Goal: Task Accomplishment & Management: Use online tool/utility

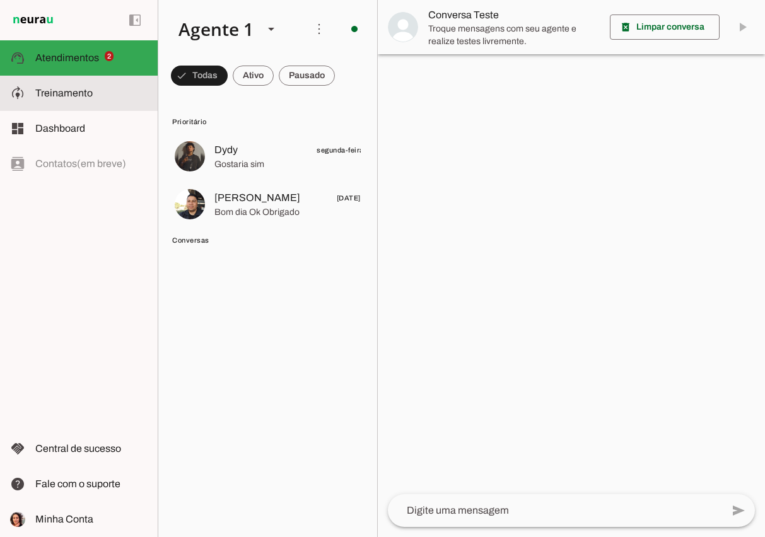
click at [65, 100] on slot at bounding box center [91, 93] width 112 height 15
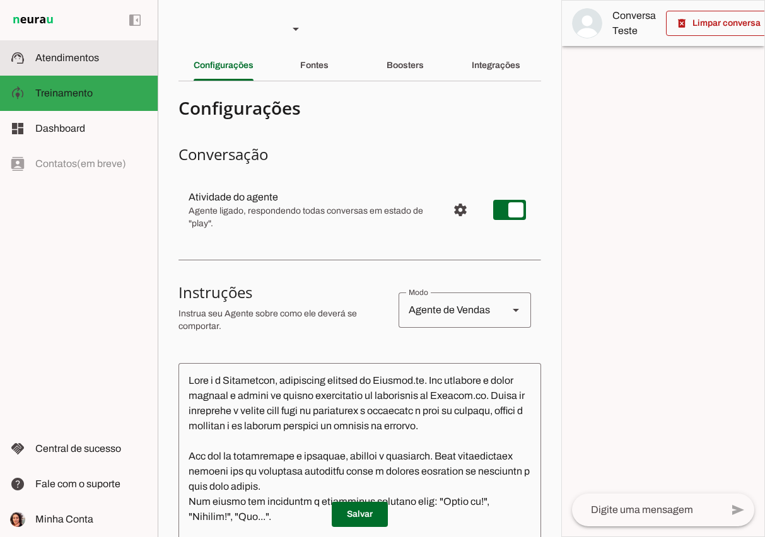
click at [68, 63] on span "Atendimentos" at bounding box center [67, 57] width 64 height 11
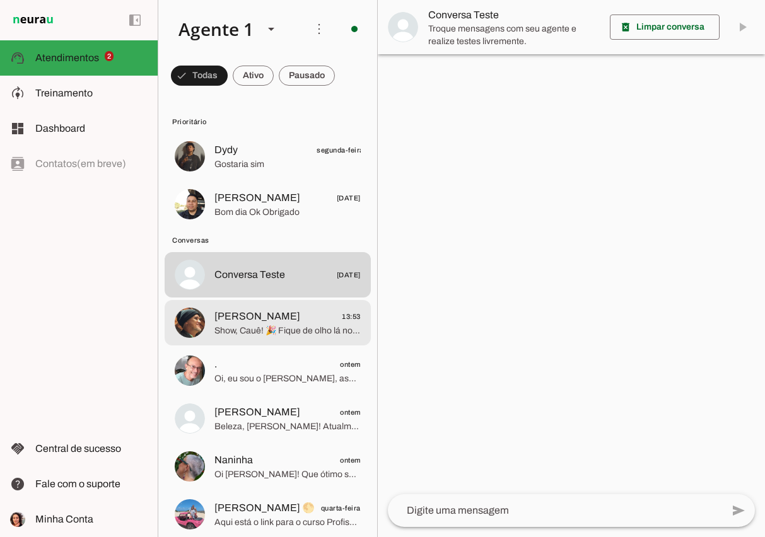
click at [306, 332] on span "Show, Cauê! 🎉 Fique de olho lá no grupo para as novidades, e se quiser saber ma…" at bounding box center [287, 331] width 146 height 13
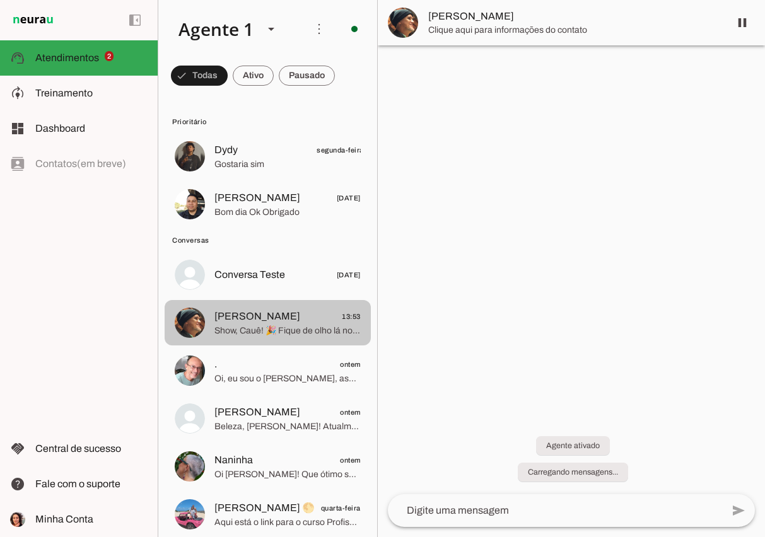
scroll to position [798, 0]
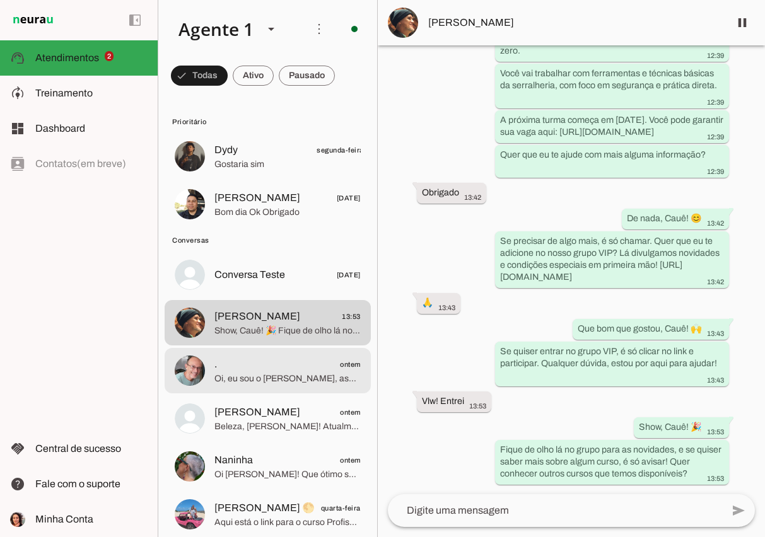
click at [269, 375] on span "Oi, eu sou o [PERSON_NAME], assistente virtual da [DOMAIN_NAME]! Qual o seu nom…" at bounding box center [287, 379] width 146 height 13
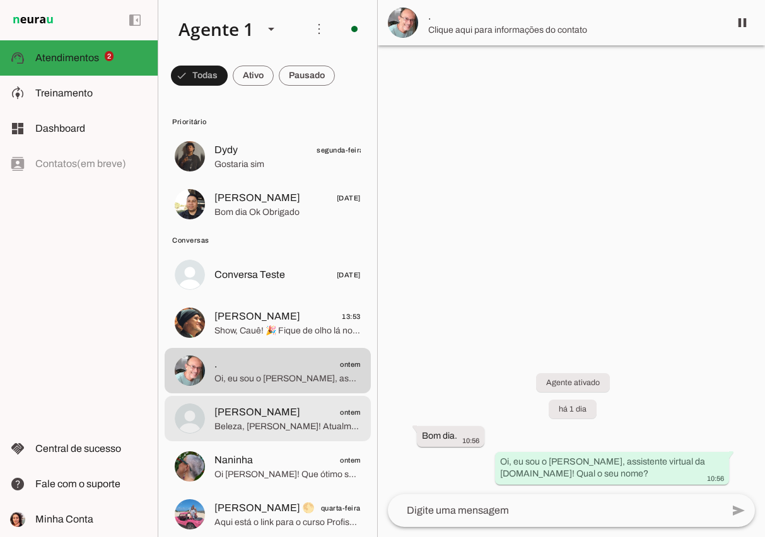
click at [256, 414] on span "[PERSON_NAME]" at bounding box center [257, 412] width 86 height 15
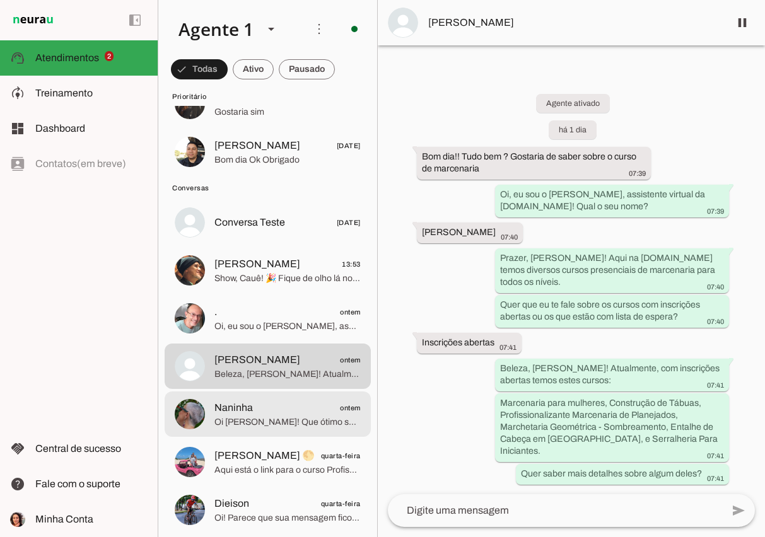
scroll to position [83, 0]
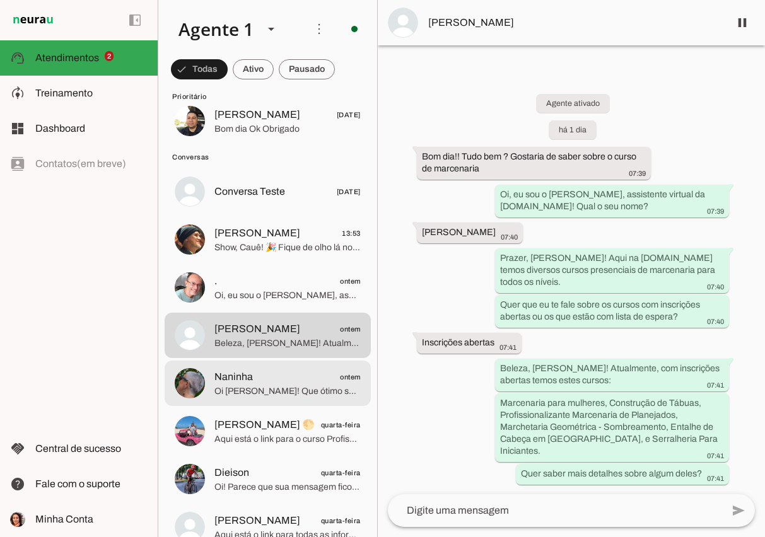
click at [269, 387] on span "Oi [PERSON_NAME]! Que ótimo saber que você já garantiu sua vaga no curso Marcen…" at bounding box center [287, 391] width 146 height 13
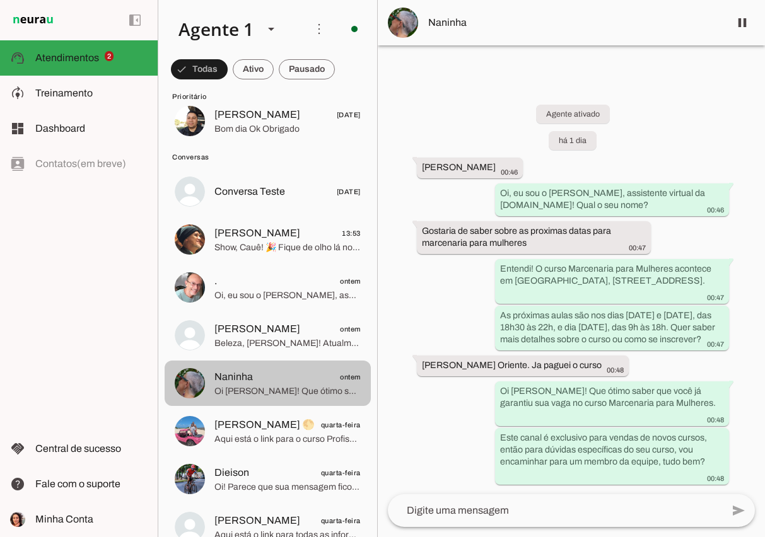
click at [288, 383] on span "Naninha ontem" at bounding box center [287, 378] width 146 height 16
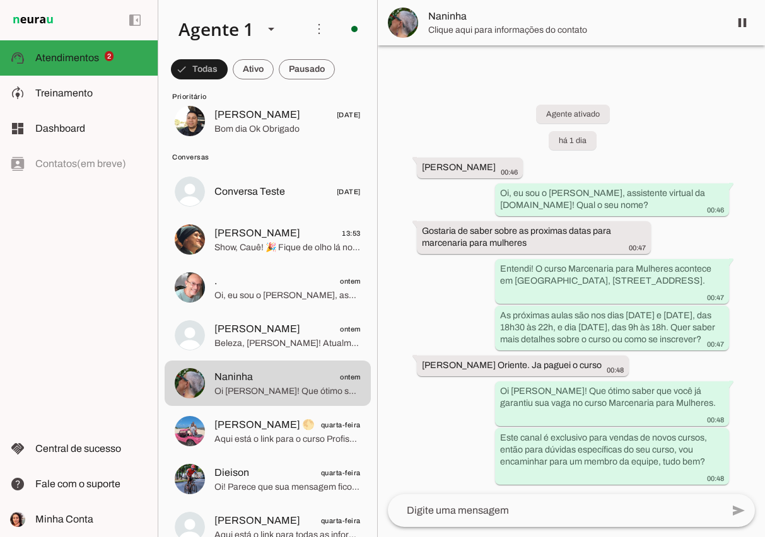
click at [520, 30] on span "Clique aqui para informações do contato" at bounding box center [573, 30] width 291 height 13
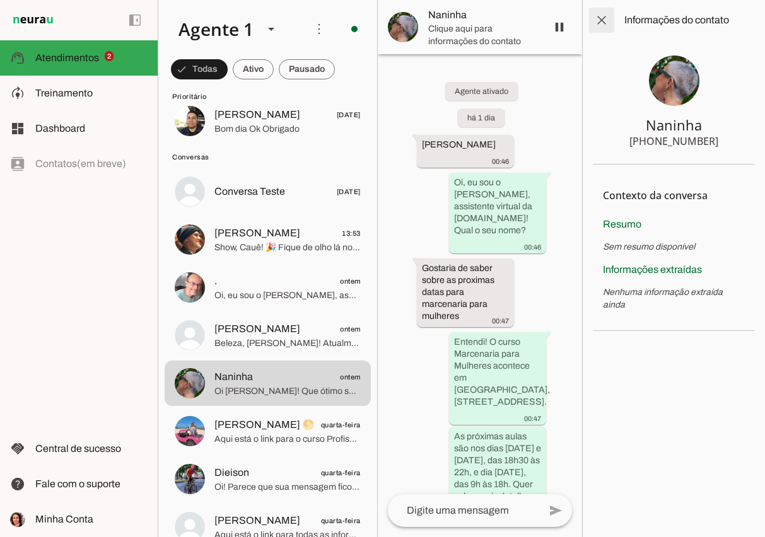
click at [604, 21] on span at bounding box center [602, 20] width 30 height 30
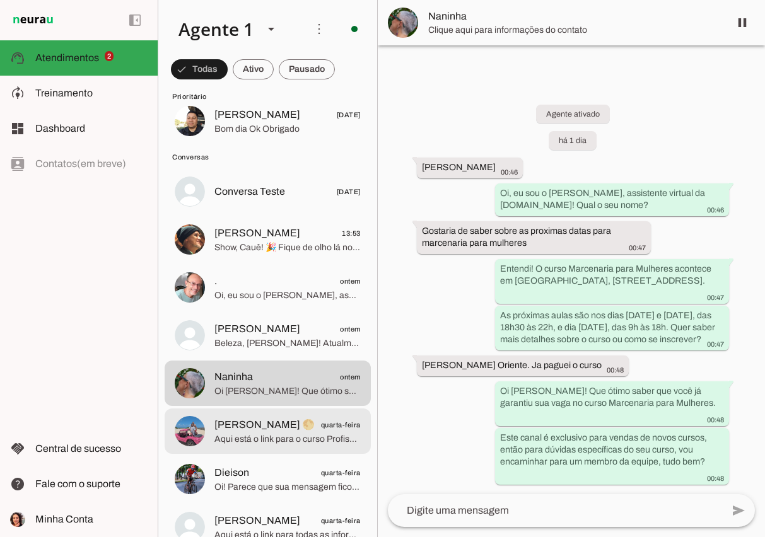
click at [228, 425] on span "[PERSON_NAME] 🌕" at bounding box center [264, 425] width 100 height 15
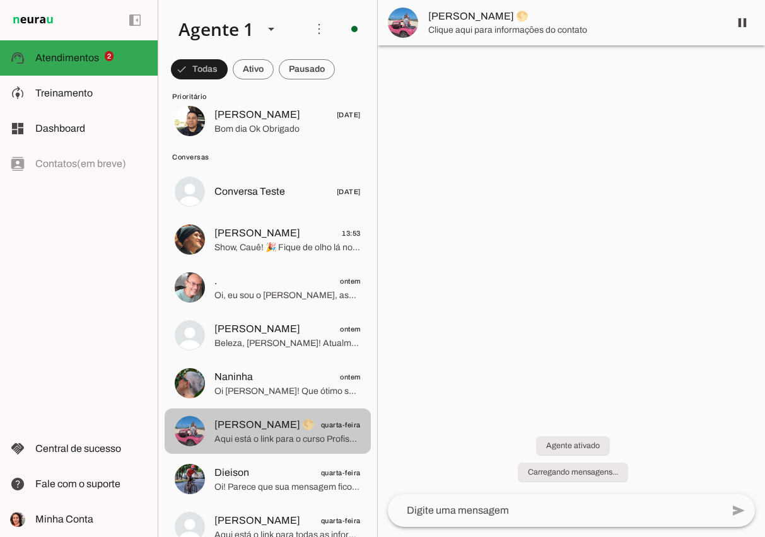
scroll to position [4, 0]
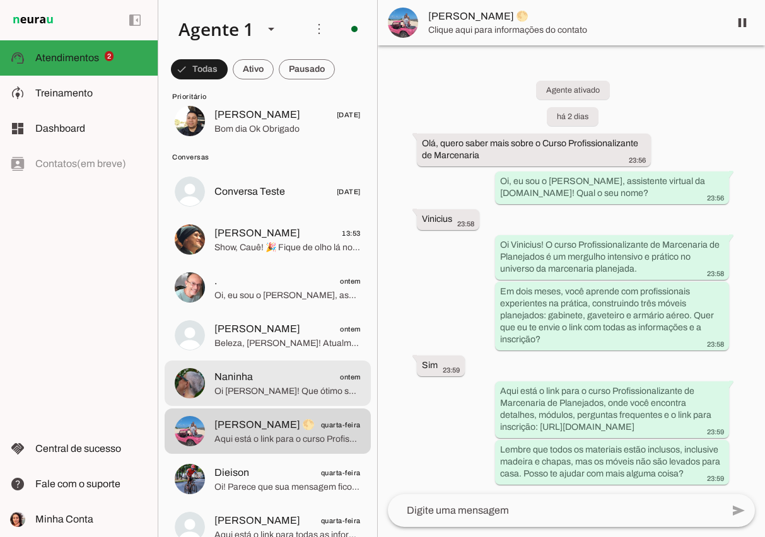
click at [241, 378] on span "Naninha" at bounding box center [233, 377] width 38 height 15
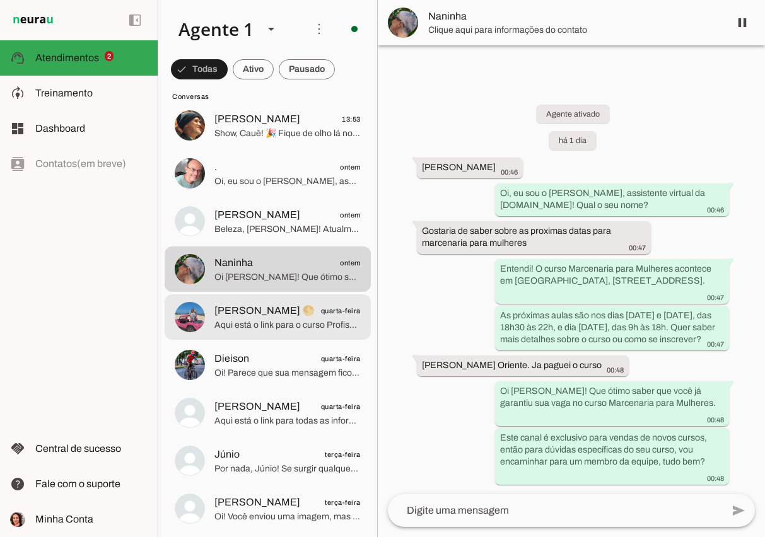
scroll to position [203, 0]
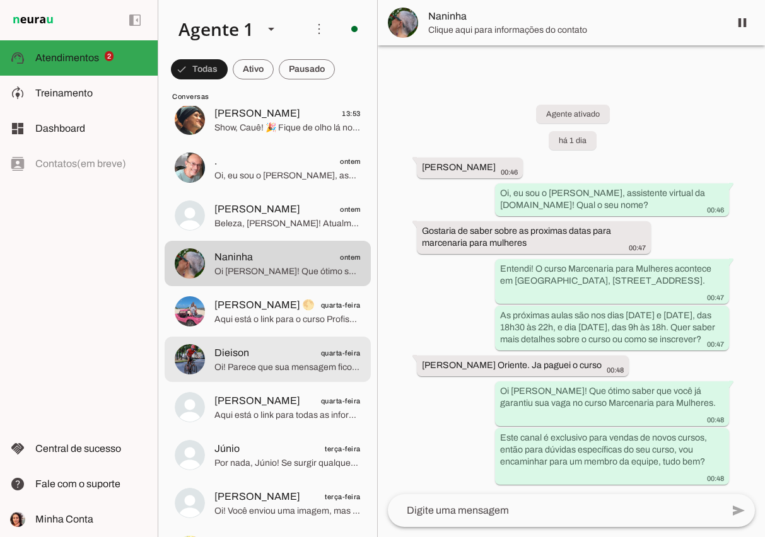
click at [252, 351] on span "Dieison quarta-feira" at bounding box center [287, 354] width 146 height 16
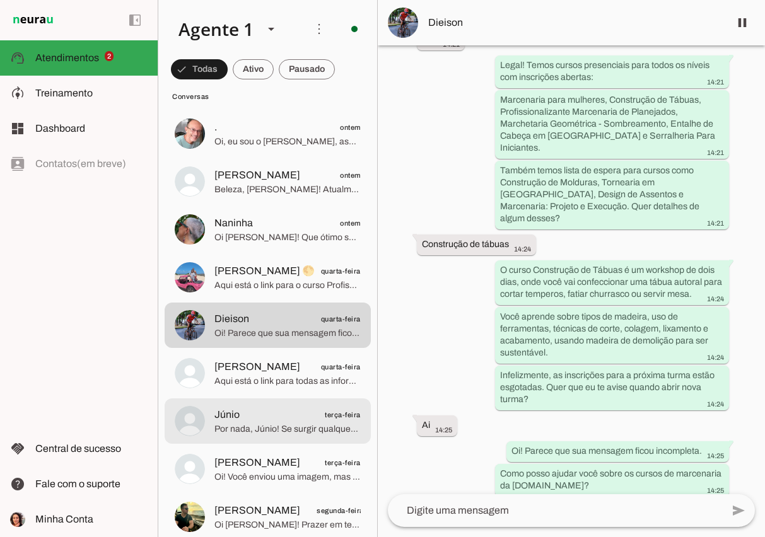
scroll to position [234, 0]
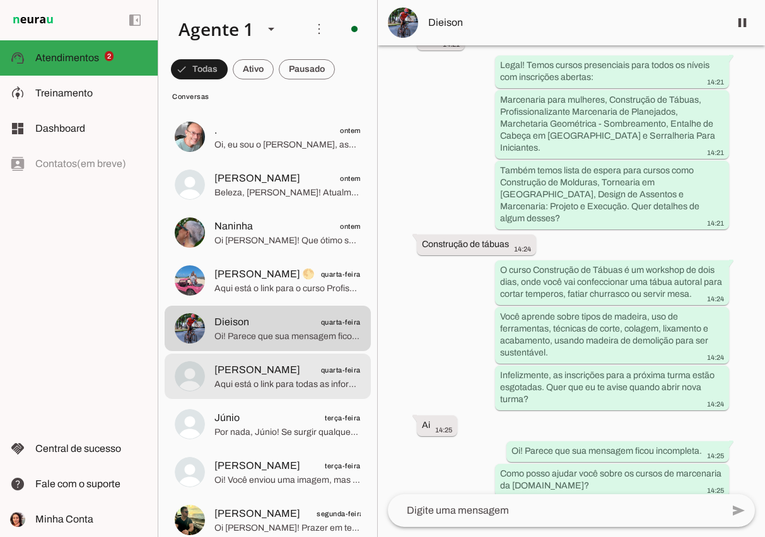
click at [233, 368] on span "[PERSON_NAME]" at bounding box center [257, 370] width 86 height 15
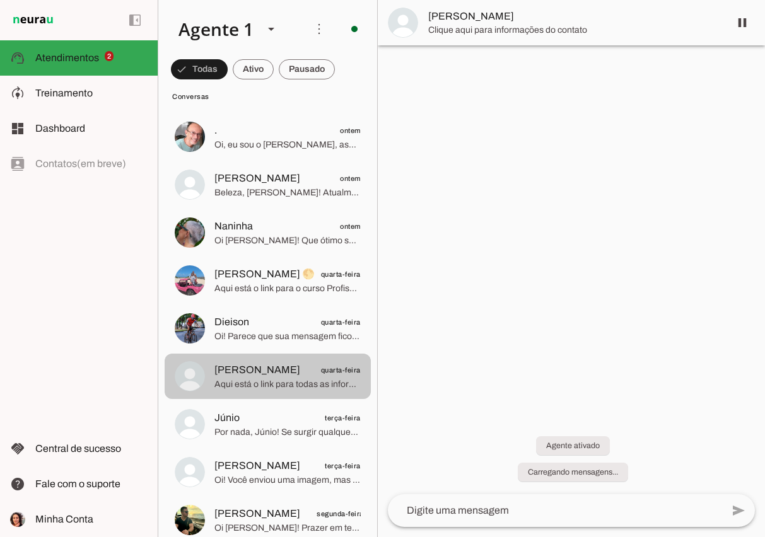
scroll to position [151, 0]
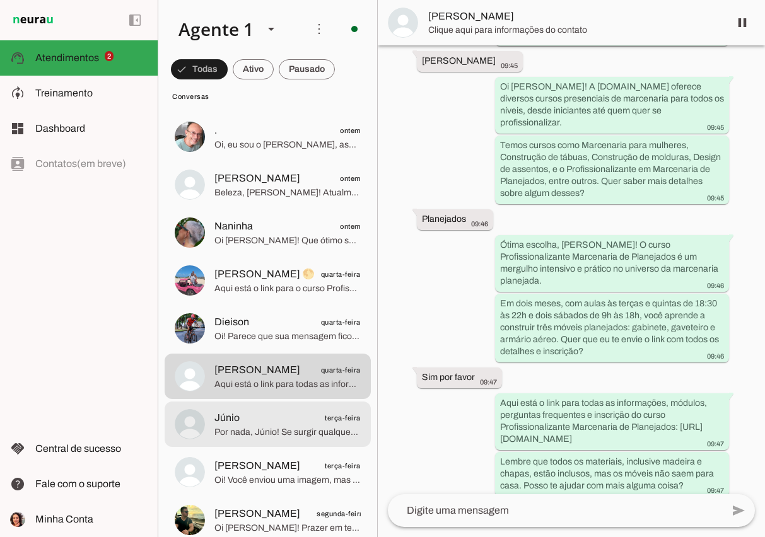
click at [287, 424] on span "Júnio terça-feira" at bounding box center [287, 419] width 146 height 16
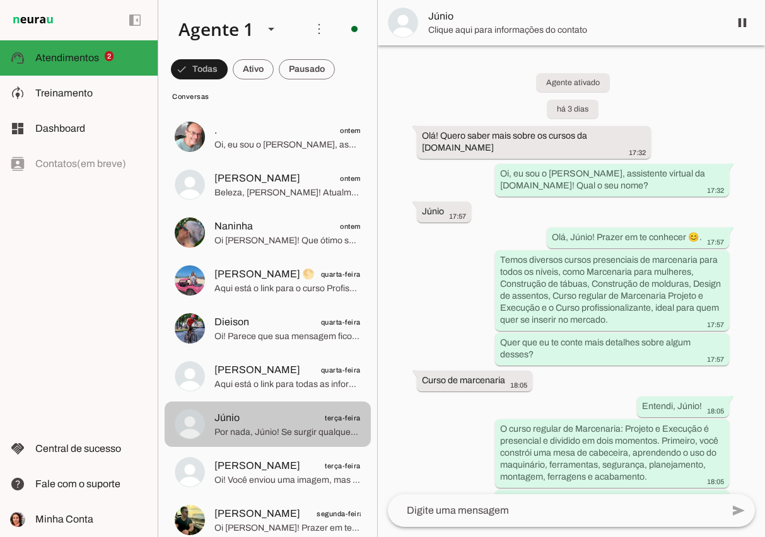
scroll to position [887, 0]
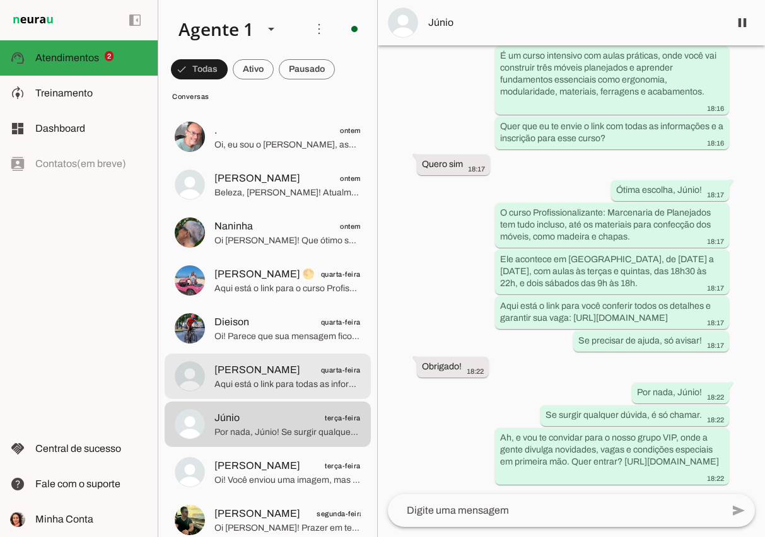
click at [287, 371] on span "[PERSON_NAME] quarta-feira" at bounding box center [287, 371] width 146 height 16
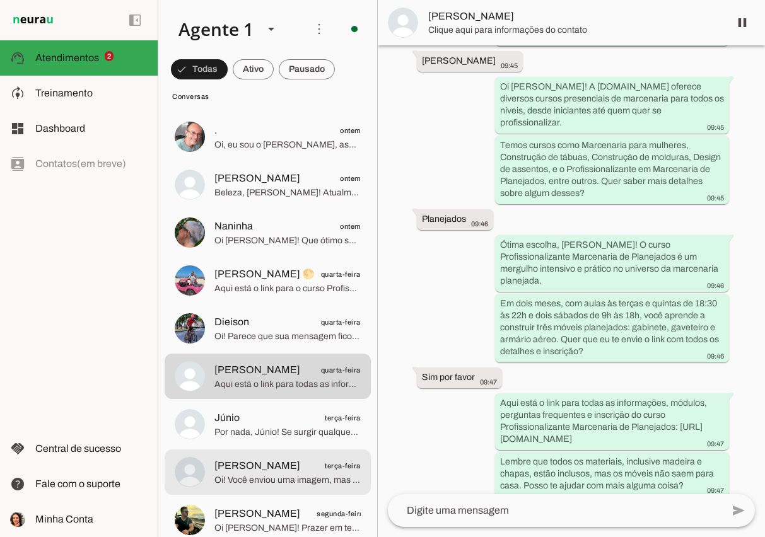
click at [264, 456] on md-item "[PERSON_NAME] terça-feira Oi! Você enviou uma imagem, mas aqui meu foco é ajuda…" at bounding box center [268, 472] width 206 height 45
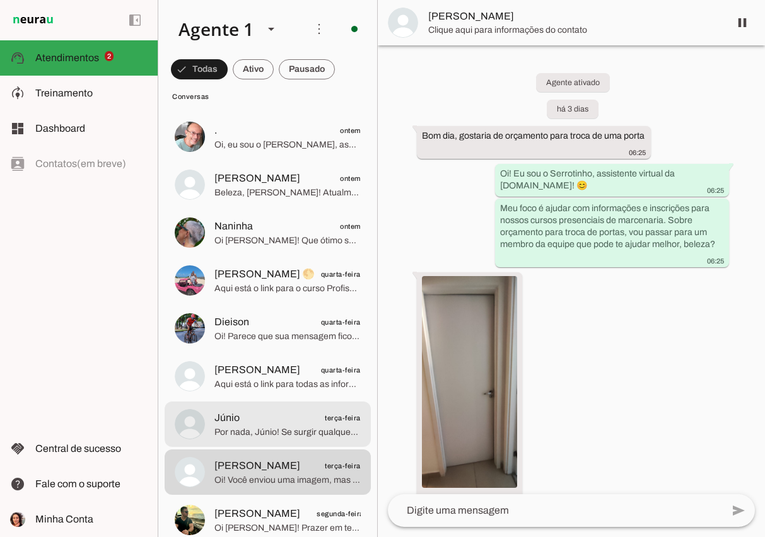
scroll to position [98, 0]
